Goal: Task Accomplishment & Management: Manage account settings

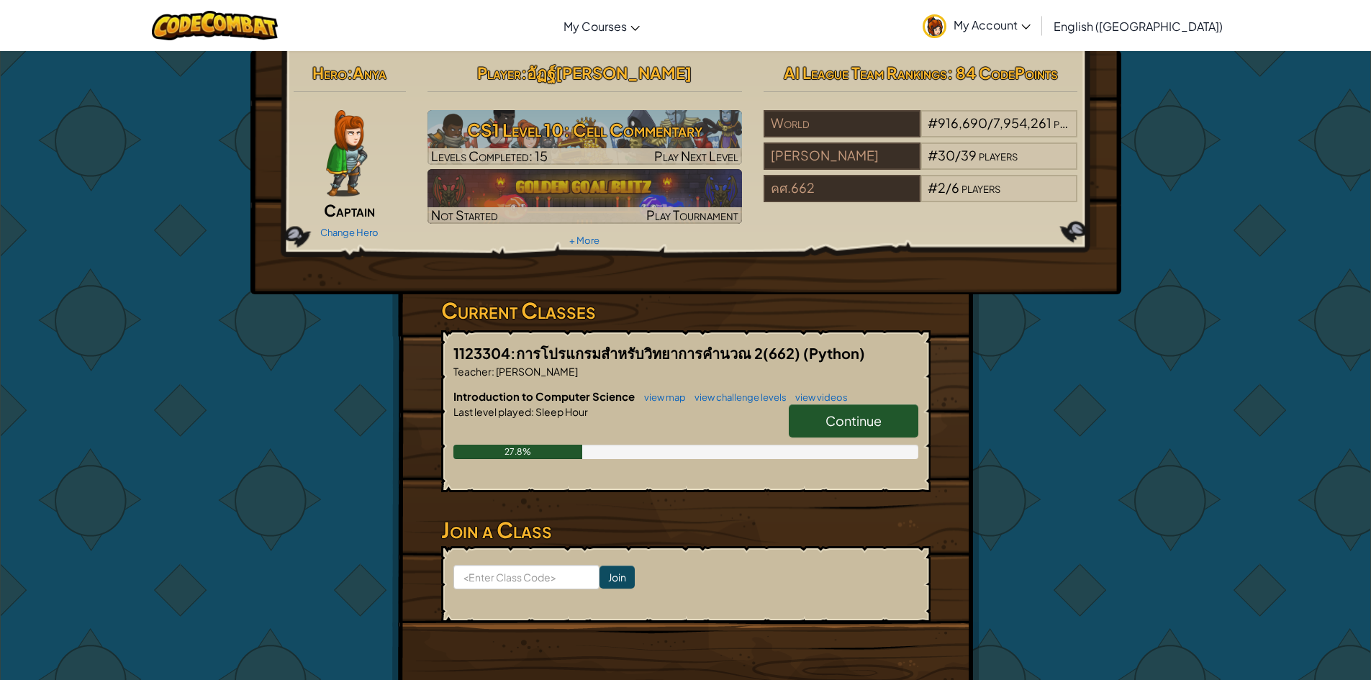
scroll to position [32, 0]
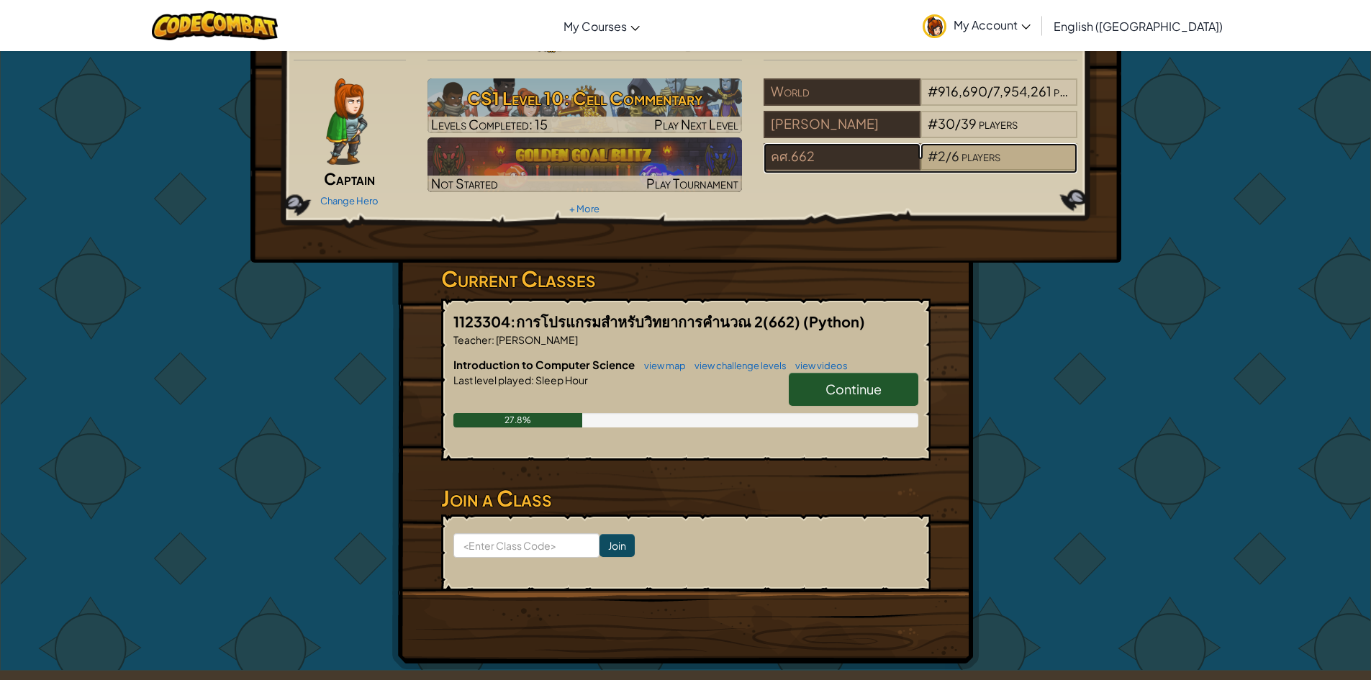
click at [978, 159] on span "players" at bounding box center [980, 155] width 39 height 17
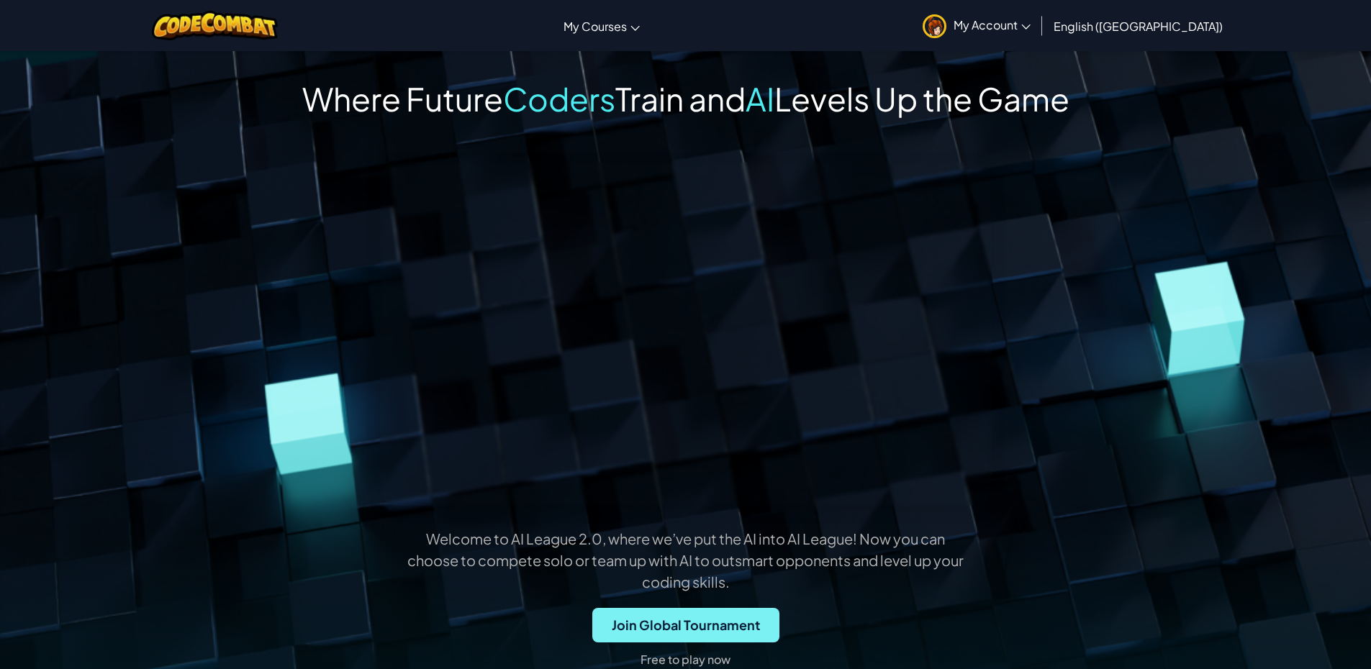
click at [681, 626] on span "Join Global Tournament" at bounding box center [685, 625] width 187 height 35
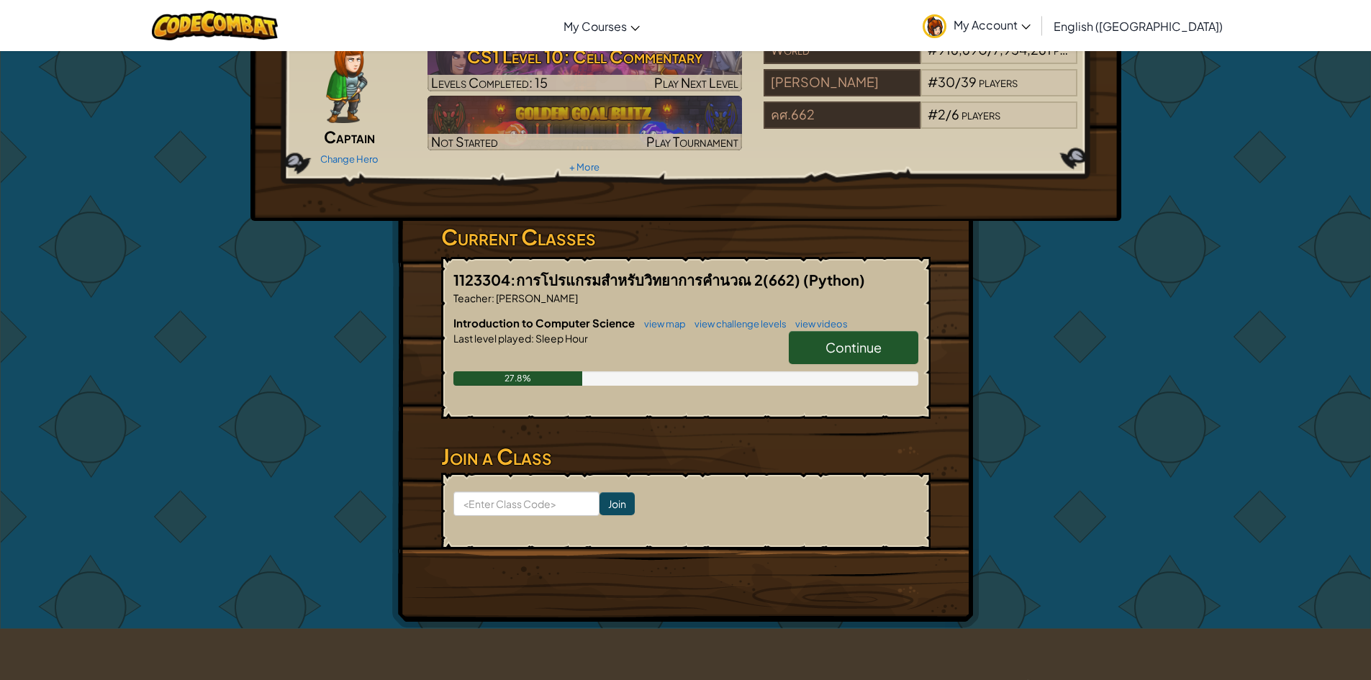
scroll to position [76, 0]
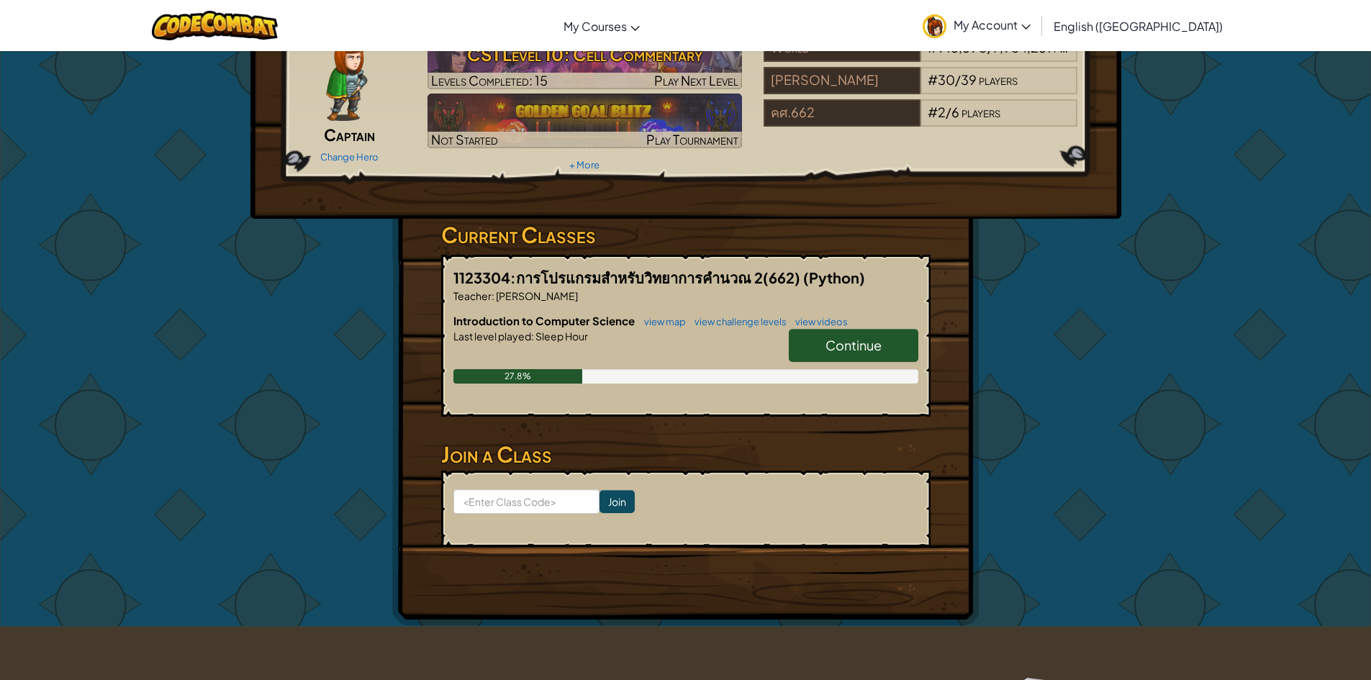
click at [816, 339] on link "Continue" at bounding box center [854, 345] width 130 height 33
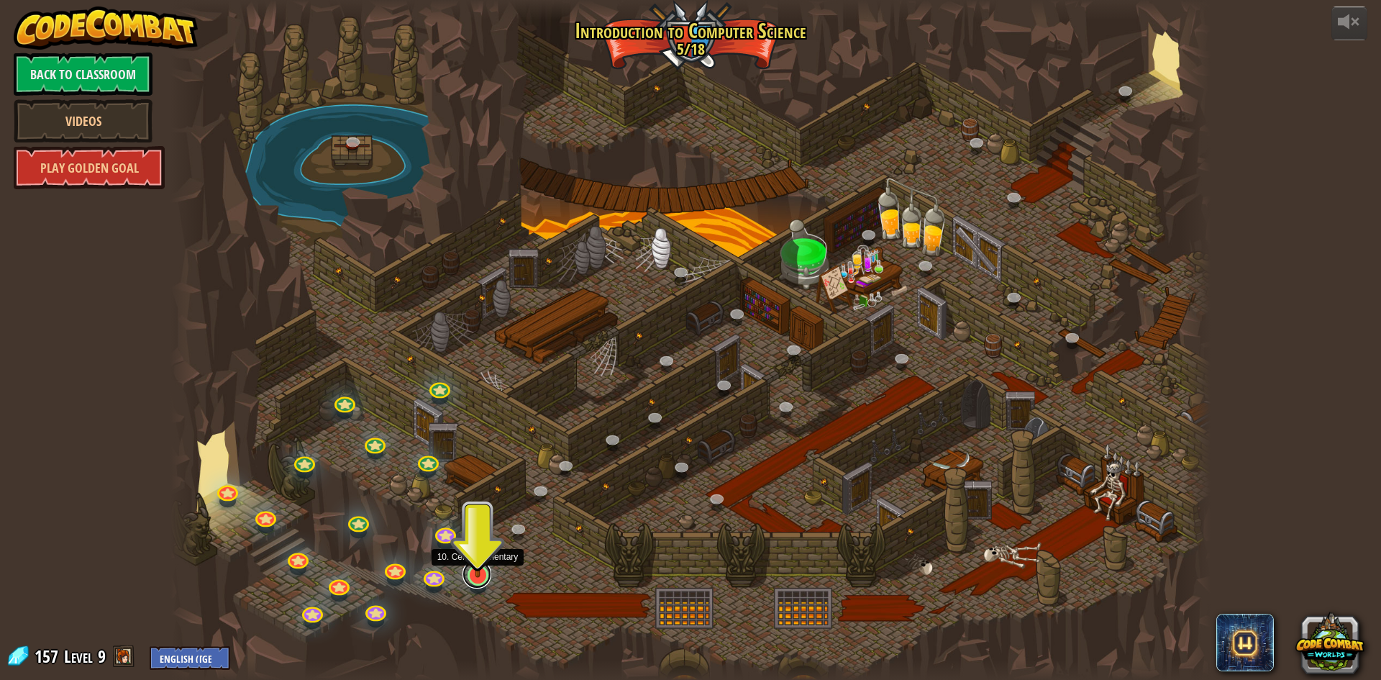
click at [475, 577] on link at bounding box center [477, 574] width 29 height 29
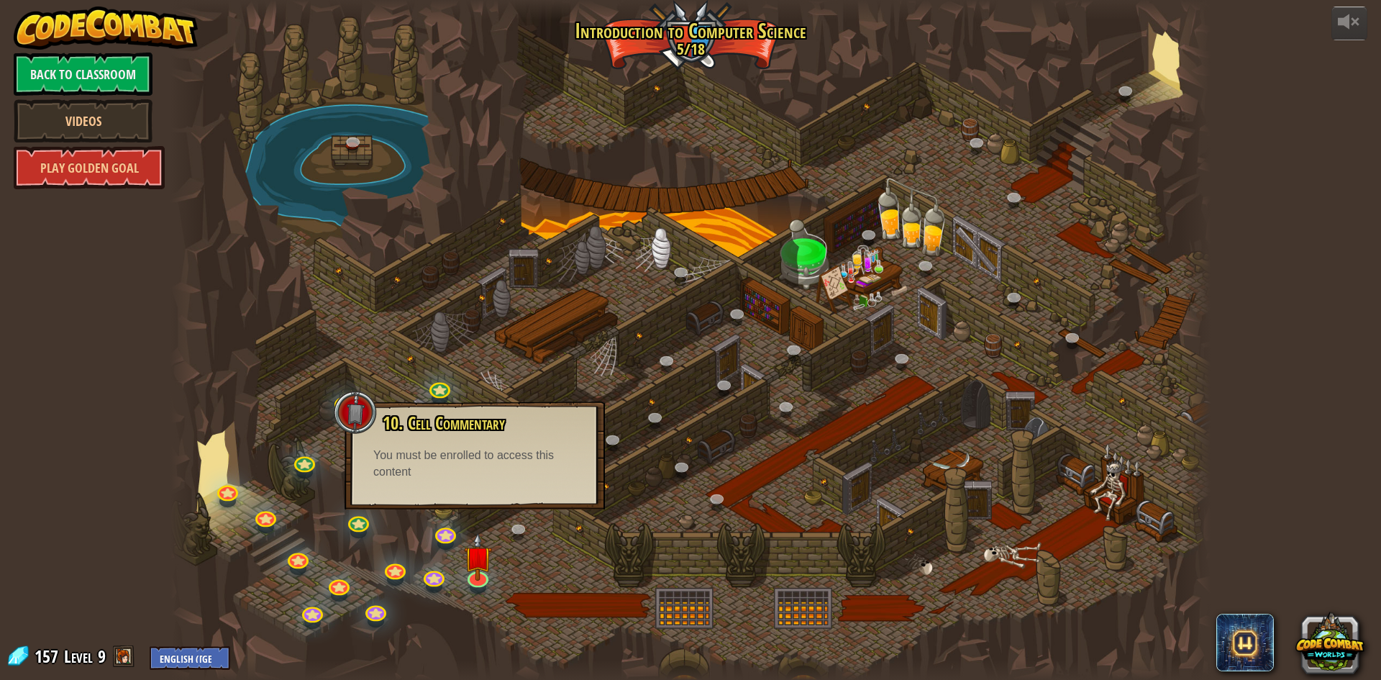
click at [755, 112] on div at bounding box center [691, 340] width 1040 height 680
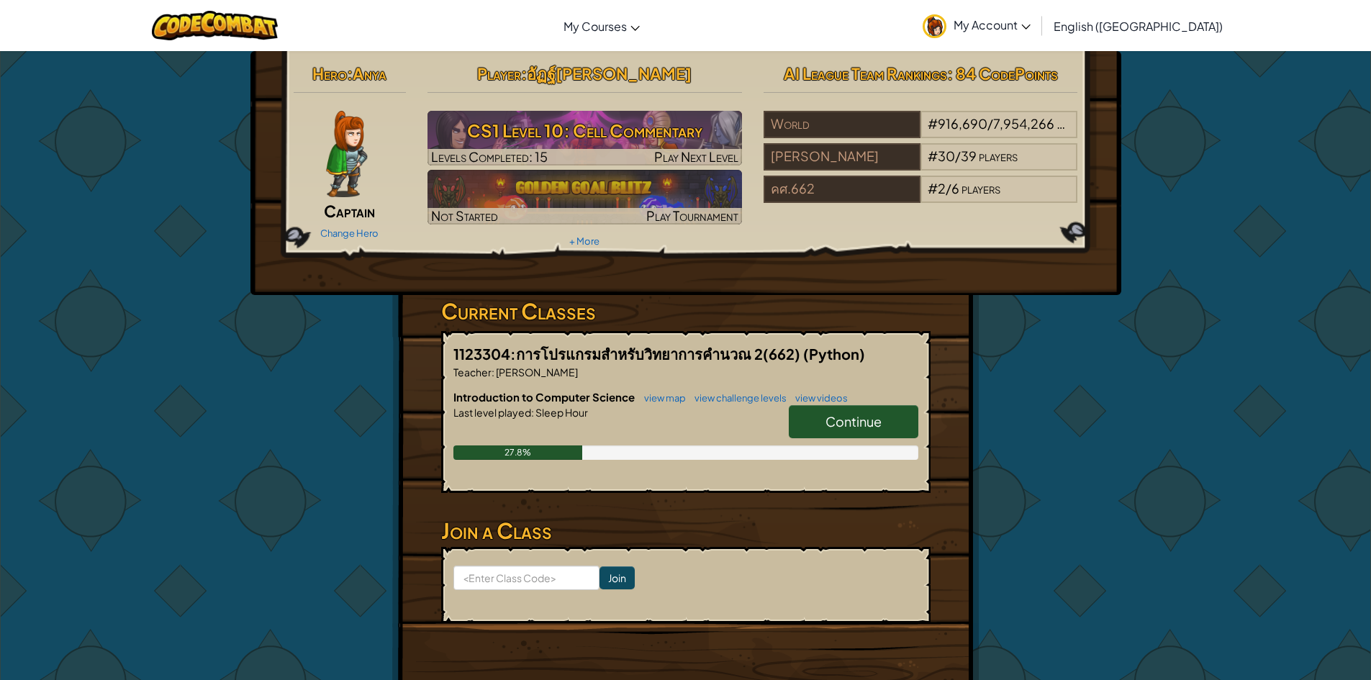
click at [884, 417] on link "Continue" at bounding box center [854, 421] width 130 height 33
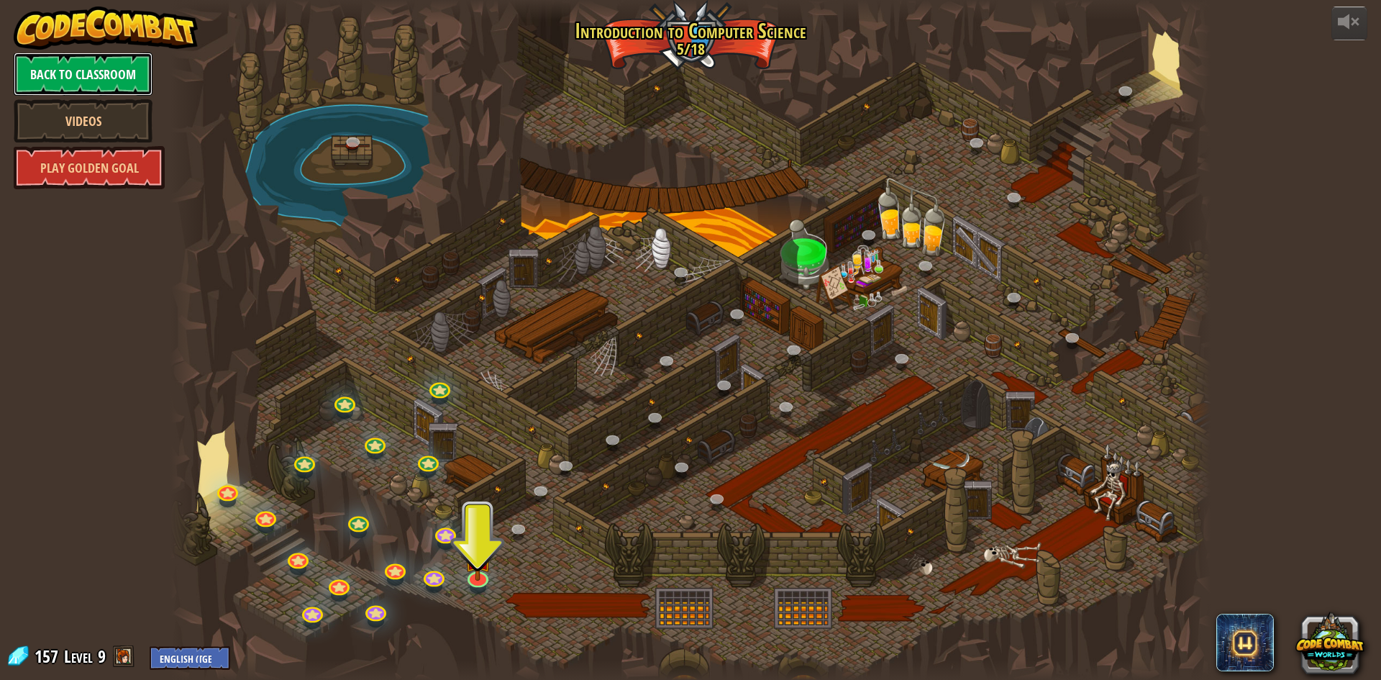
click at [93, 60] on link "Back to Classroom" at bounding box center [83, 74] width 139 height 43
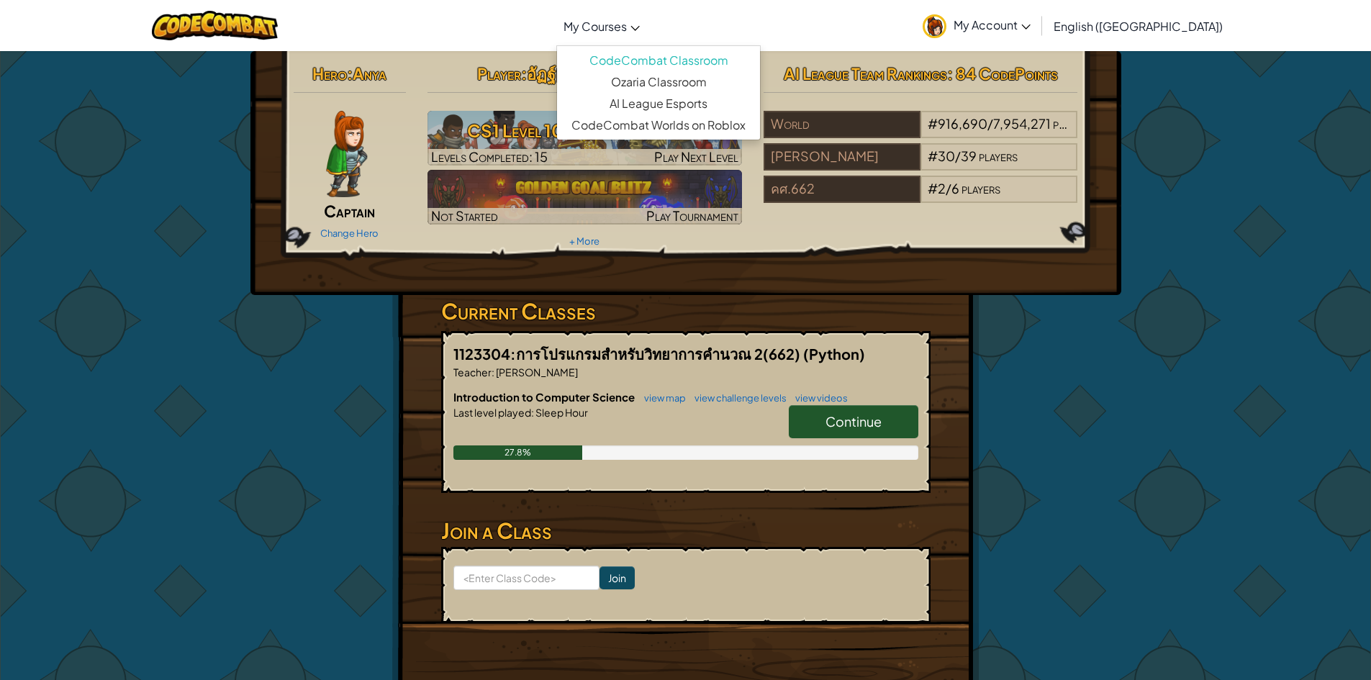
click at [627, 31] on span "My Courses" at bounding box center [594, 26] width 63 height 15
click at [1030, 24] on span "My Account" at bounding box center [991, 24] width 77 height 15
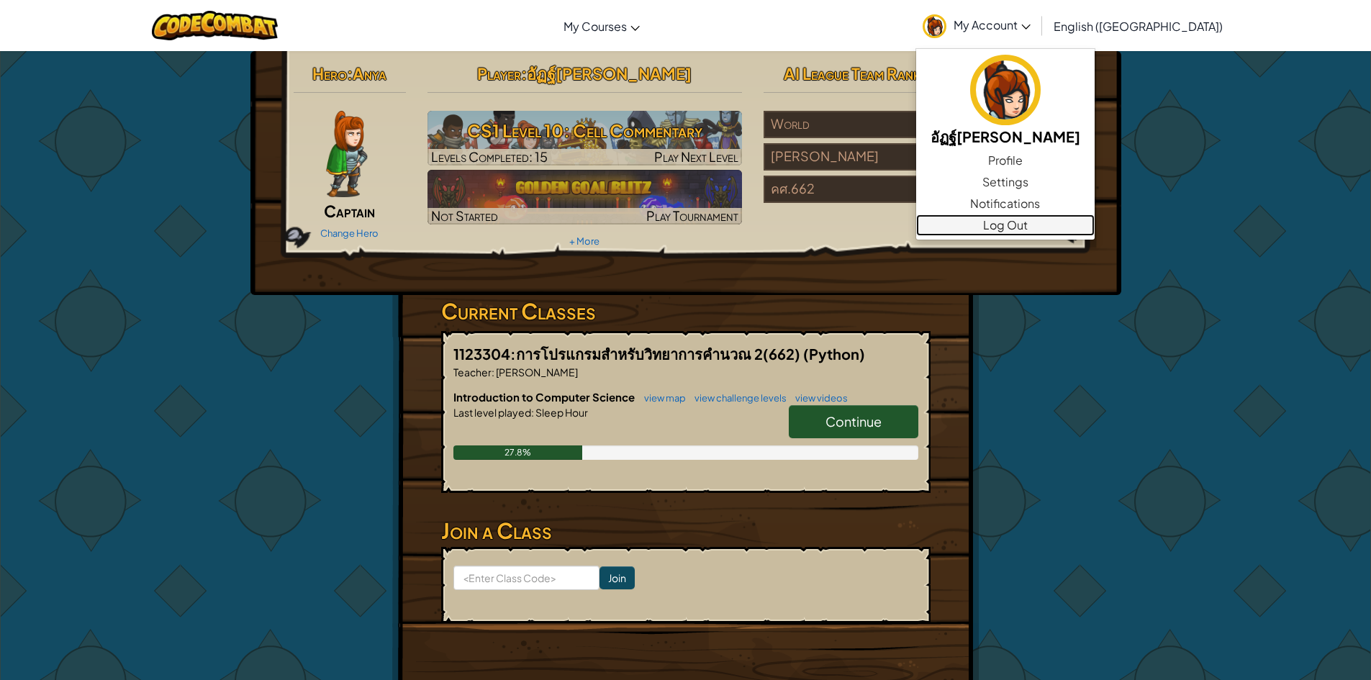
click at [1060, 226] on link "Log Out" at bounding box center [1005, 225] width 178 height 22
